Goal: Check status: Check status

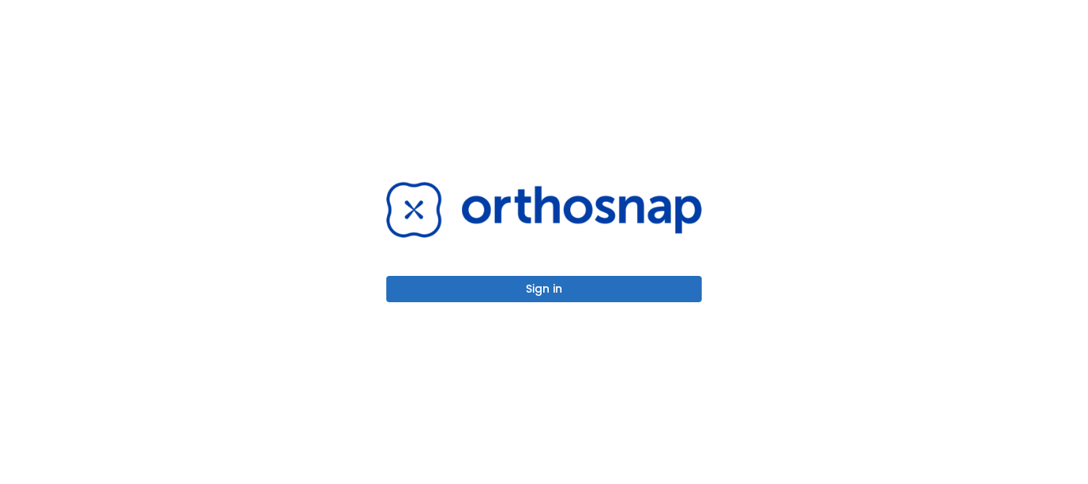
click at [553, 283] on button "Sign in" at bounding box center [543, 289] width 315 height 26
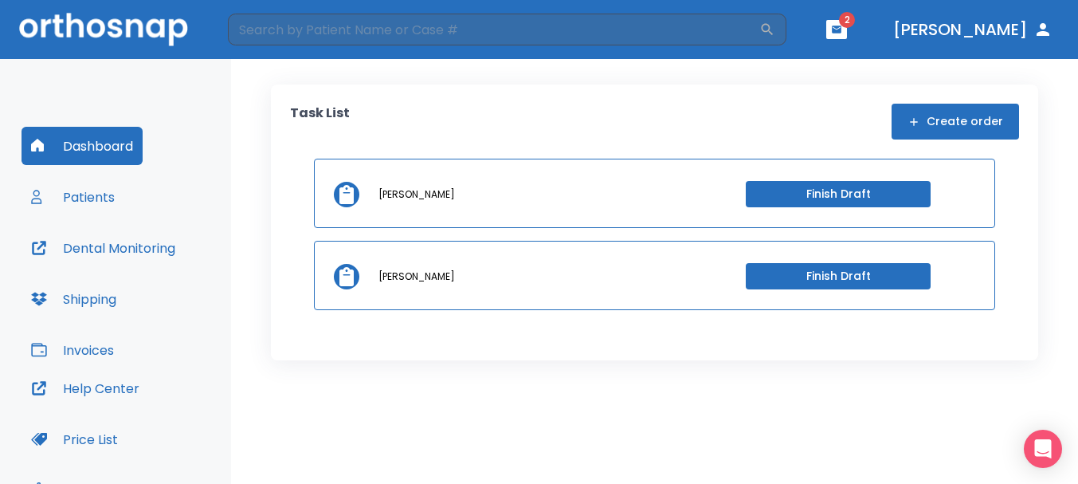
click at [847, 22] on button "button" at bounding box center [836, 29] width 21 height 19
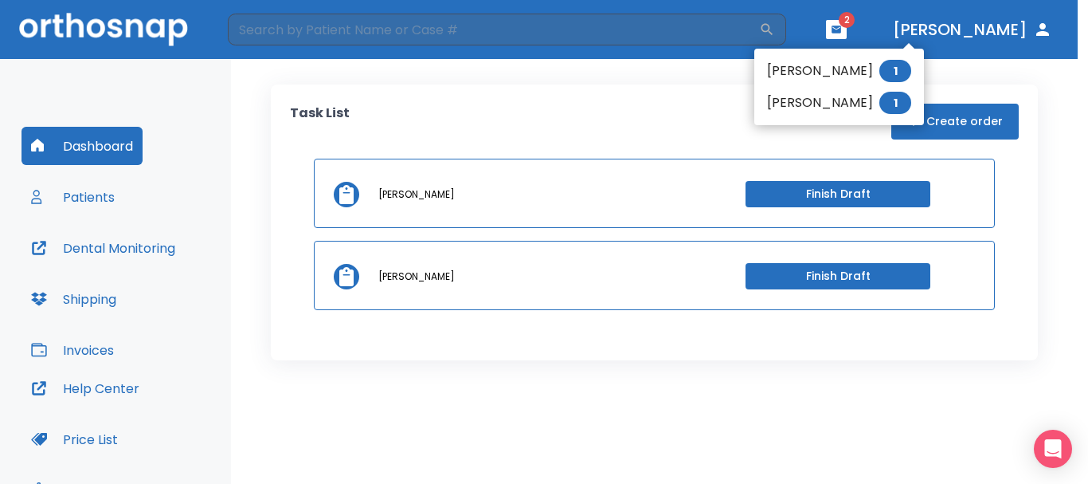
click at [793, 96] on li "Jesse Salazar 1" at bounding box center [839, 103] width 170 height 32
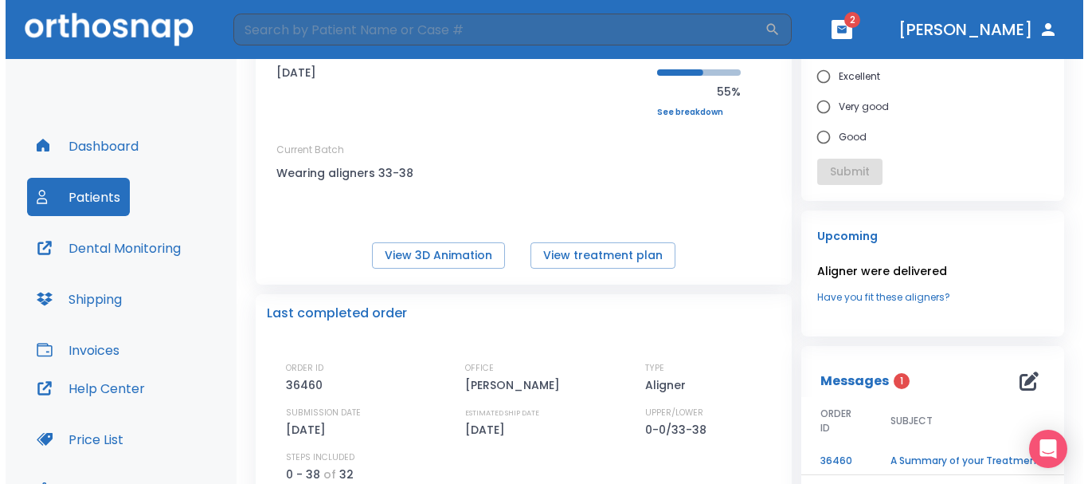
scroll to position [239, 0]
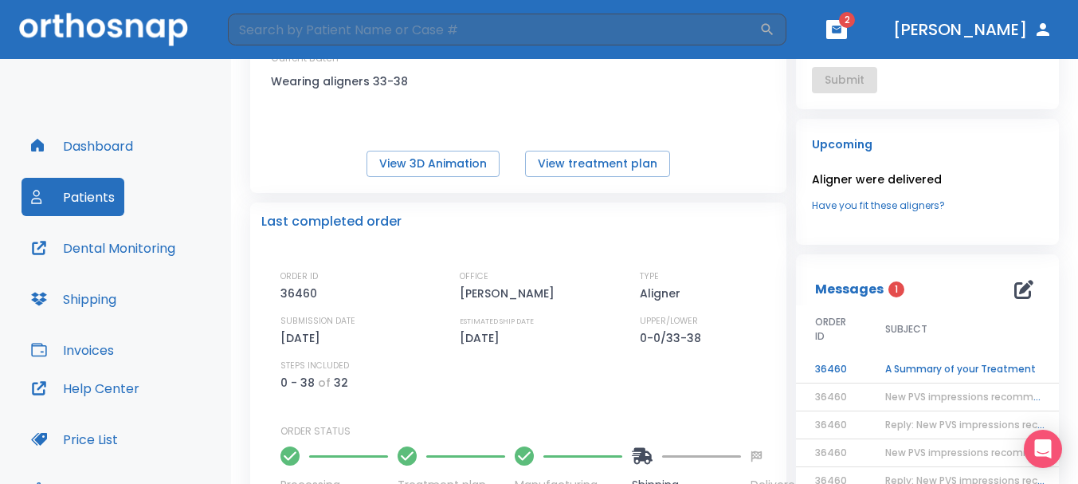
click at [916, 367] on td "A Summary of your Treatment" at bounding box center [965, 369] width 199 height 28
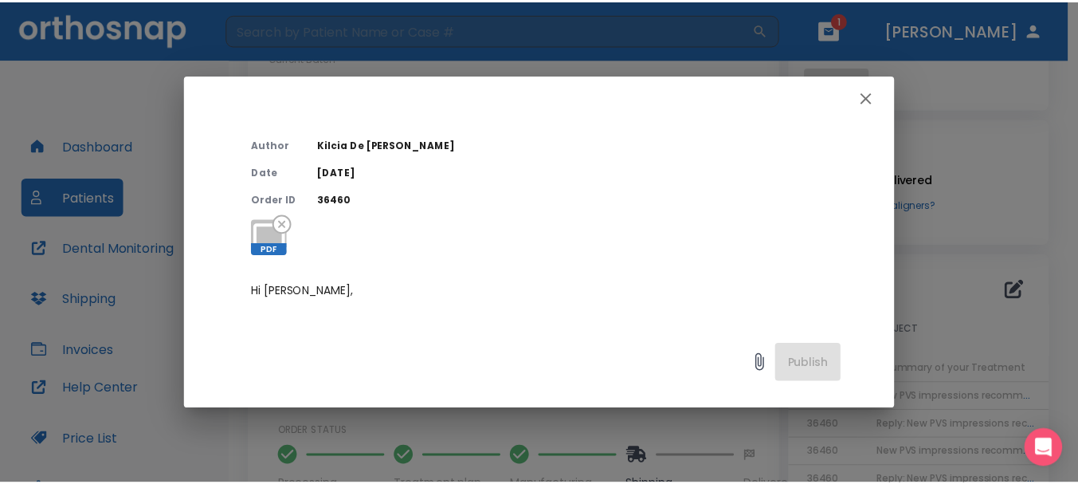
scroll to position [159, 0]
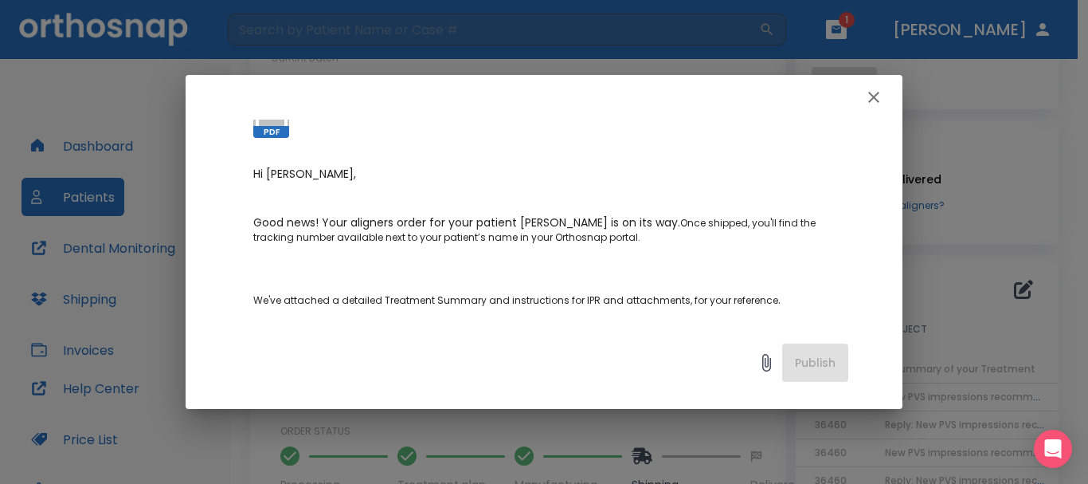
click at [866, 100] on icon "button" at bounding box center [873, 97] width 19 height 19
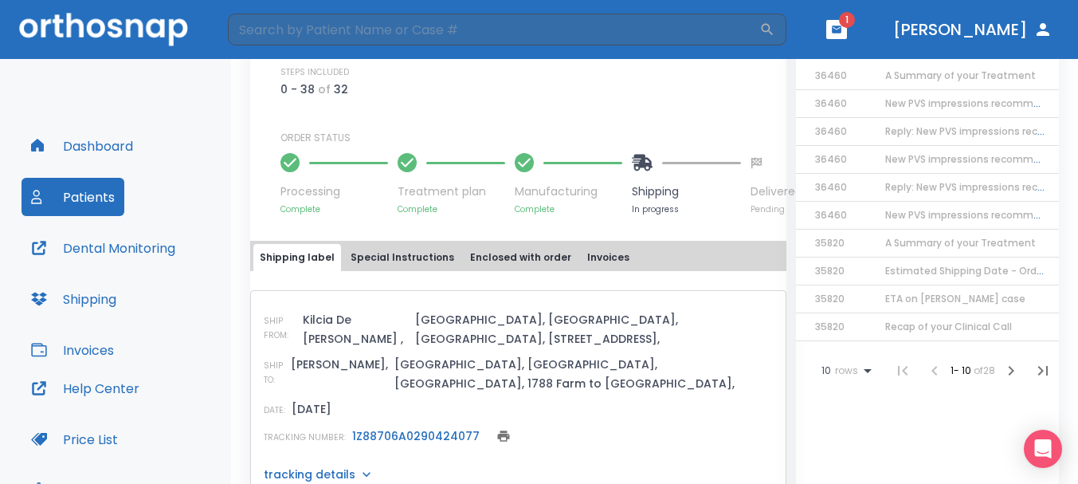
scroll to position [558, 0]
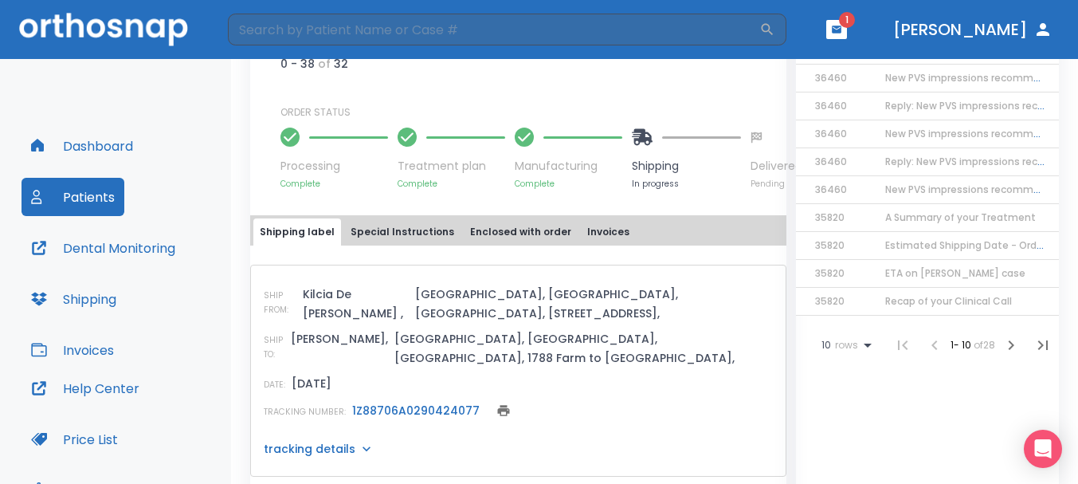
click at [426, 402] on link "1Z88706A0290424077" at bounding box center [415, 410] width 127 height 16
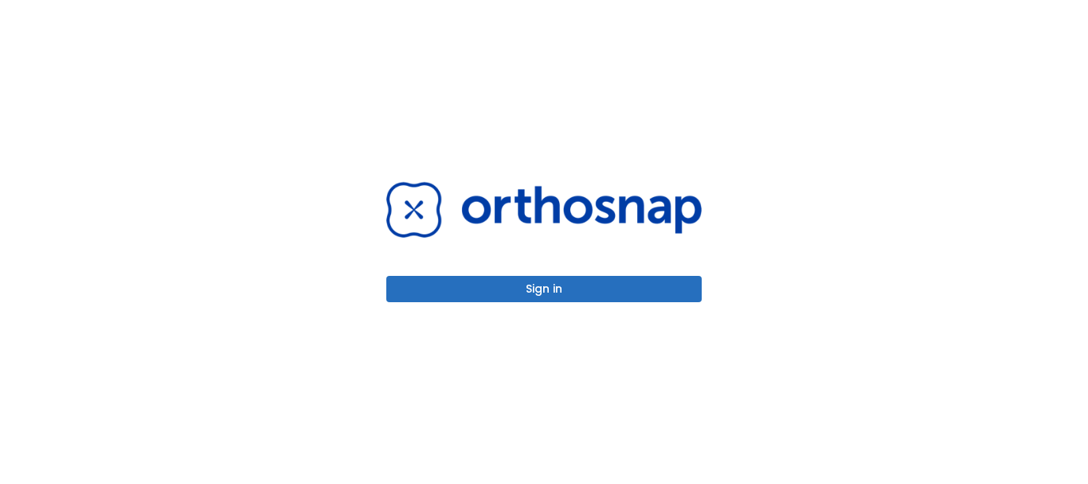
click at [562, 292] on button "Sign in" at bounding box center [543, 289] width 315 height 26
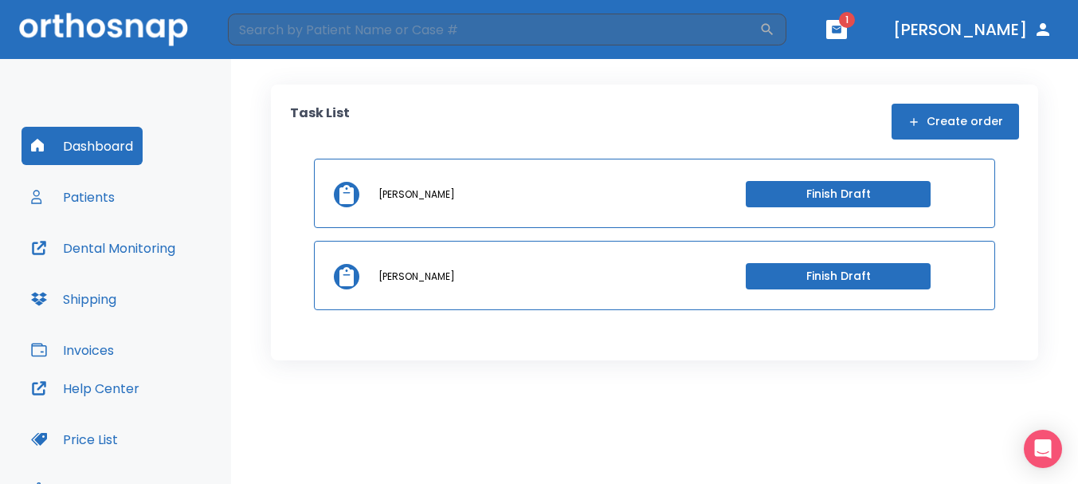
click at [841, 33] on icon "button" at bounding box center [837, 28] width 10 height 7
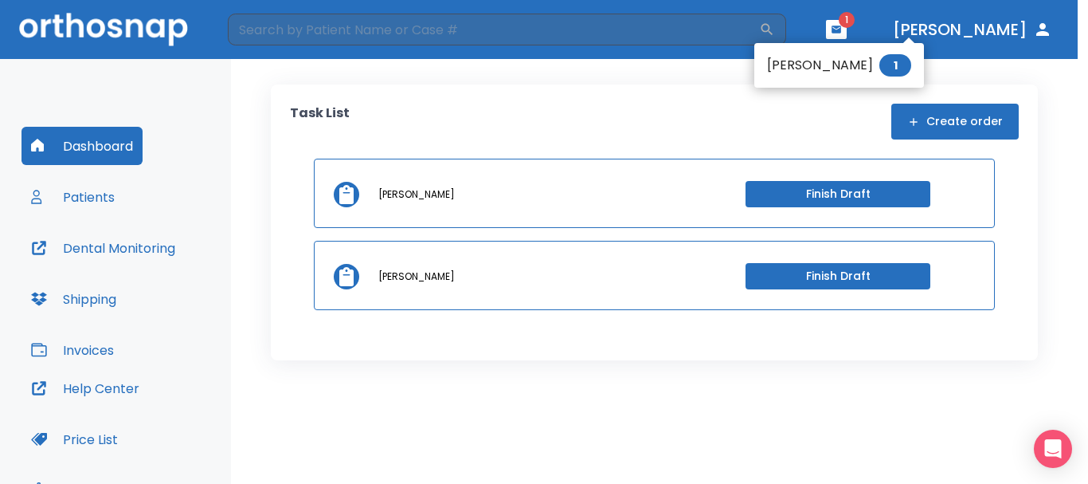
click at [899, 32] on div at bounding box center [544, 242] width 1088 height 484
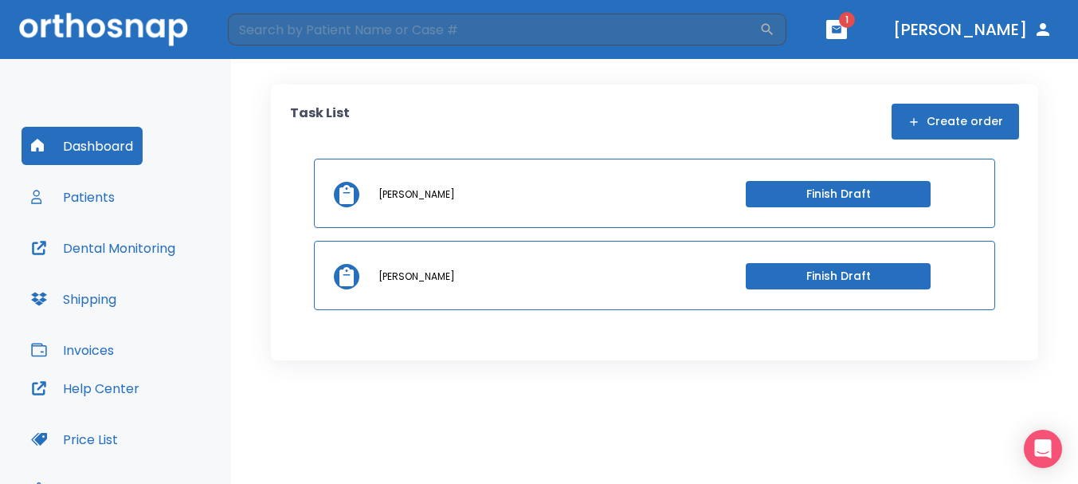
click at [122, 194] on button "Patients" at bounding box center [73, 197] width 103 height 38
